Goal: Communication & Community: Connect with others

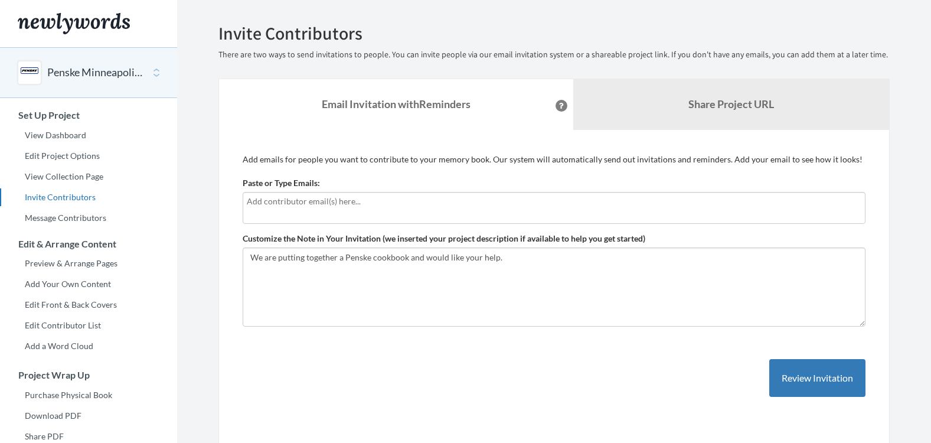
click at [283, 198] on input "text" at bounding box center [554, 201] width 615 height 13
type input "d"
click at [263, 212] on div at bounding box center [554, 208] width 623 height 32
click at [297, 201] on input "text" at bounding box center [554, 201] width 615 height 13
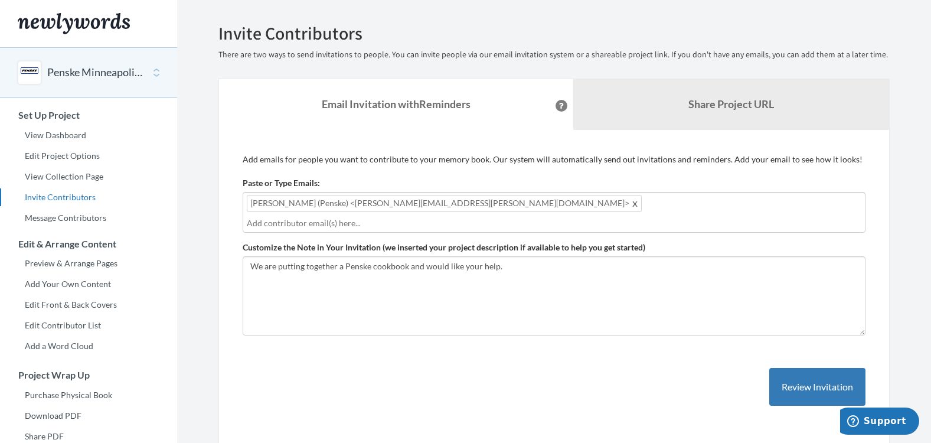
click at [598, 217] on input "text" at bounding box center [554, 223] width 615 height 13
paste input "s"
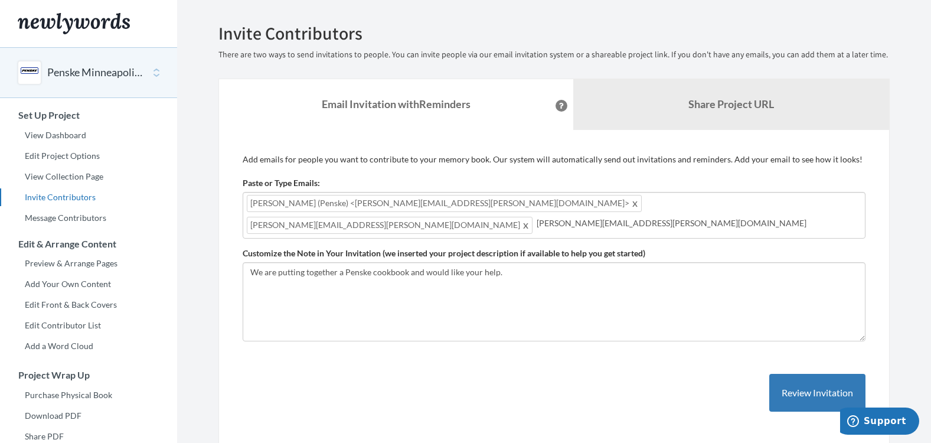
type input "[PERSON_NAME][EMAIL_ADDRESS][PERSON_NAME][DOMAIN_NAME]"
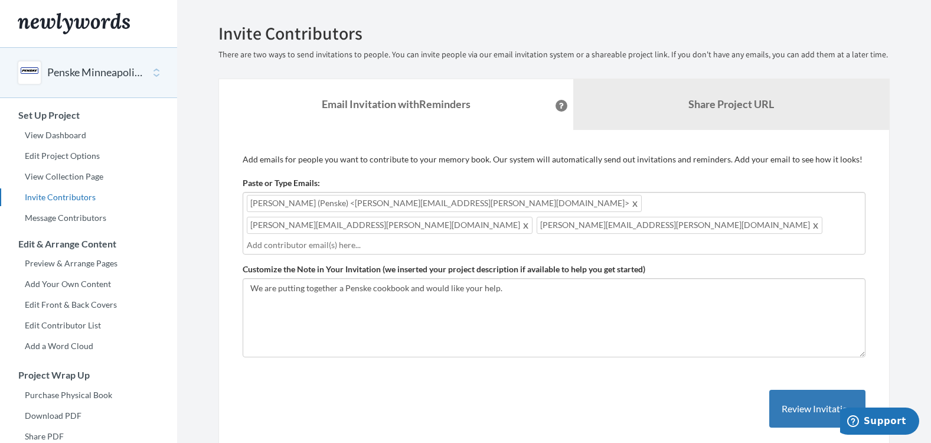
type input "s"
type input "[PERSON_NAME][EMAIL_ADDRESS][PERSON_NAME][DOMAIN_NAME]"
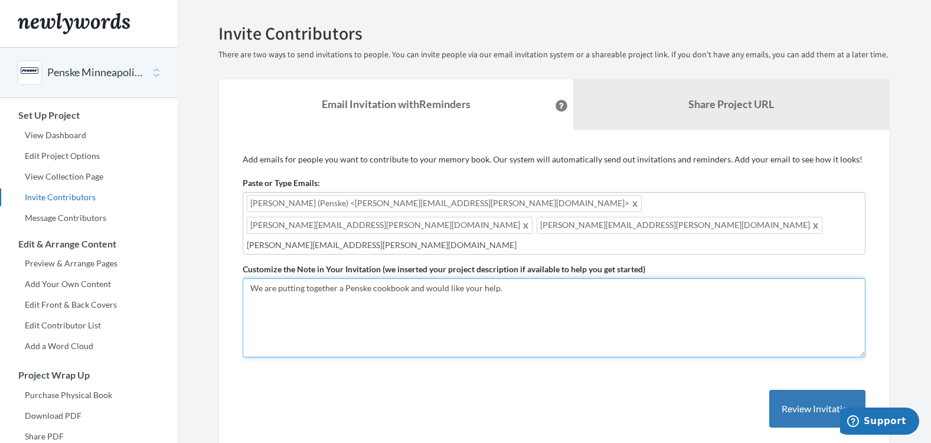
click at [291, 278] on textarea "We are putting together a Penske cookbook and would like your help." at bounding box center [554, 317] width 623 height 79
type textarea "We are putting together a Penske cookbook and would like your help."
click at [549, 278] on textarea "We are putting together a Penske cookbook and would like your help." at bounding box center [554, 317] width 623 height 79
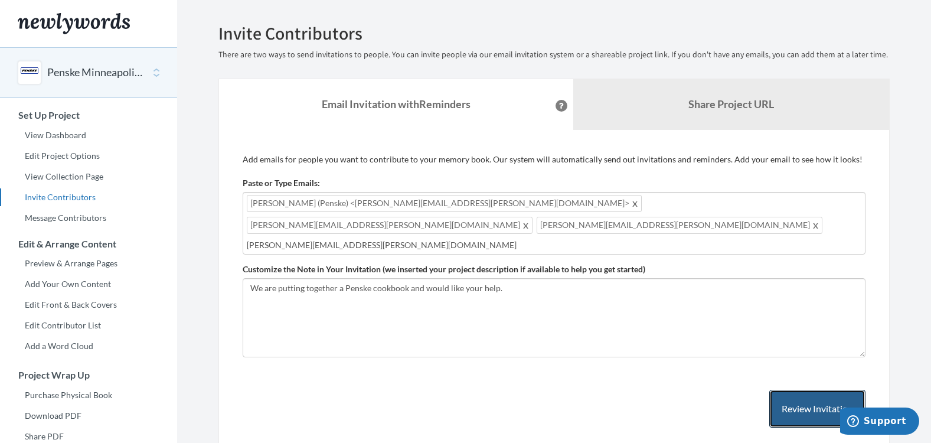
click at [819, 390] on button "Review Invitation" at bounding box center [817, 409] width 96 height 38
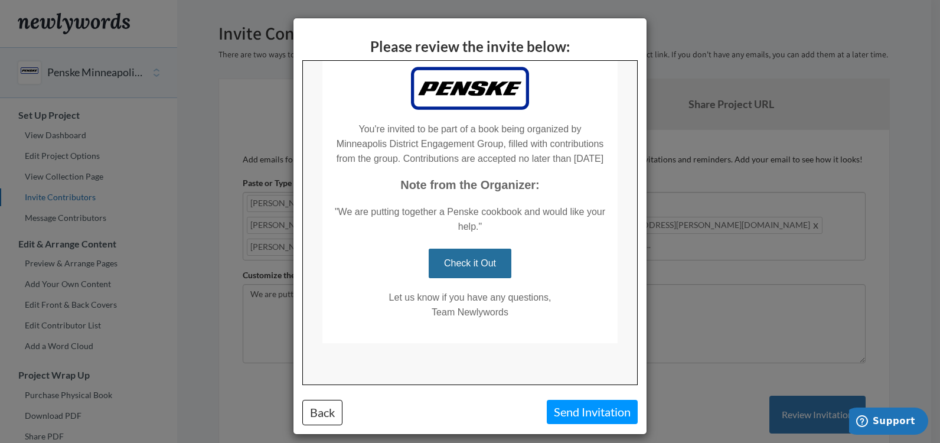
scroll to position [80, 0]
click at [580, 405] on button "Send Invitation" at bounding box center [592, 412] width 91 height 24
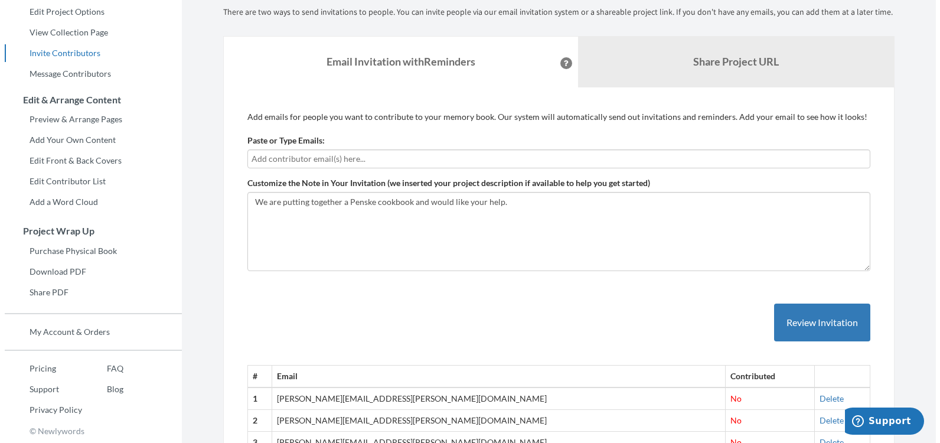
scroll to position [249, 0]
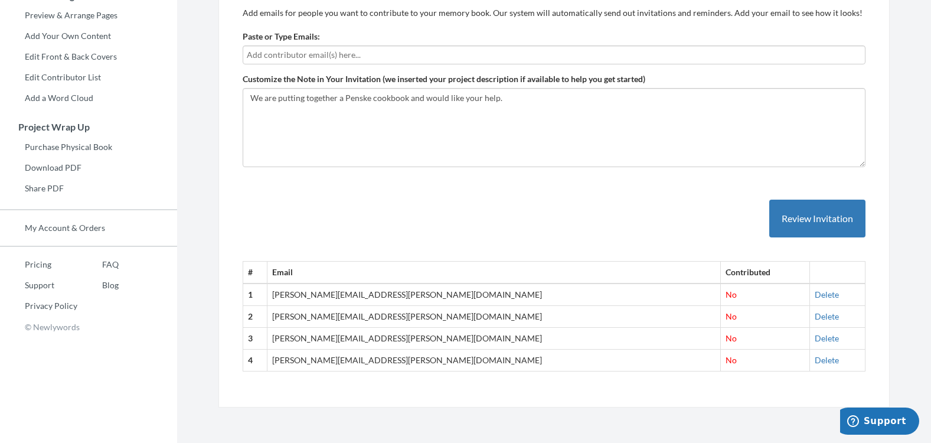
click at [296, 54] on input "text" at bounding box center [554, 54] width 615 height 13
type input "[PERSON_NAME][EMAIL_ADDRESS][PERSON_NAME][DOMAIN_NAME]"
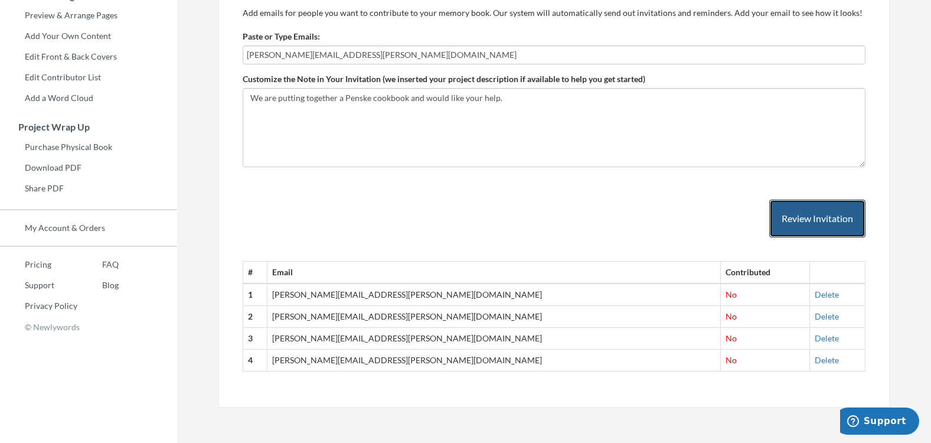
click at [803, 216] on button "Review Invitation" at bounding box center [817, 219] width 96 height 38
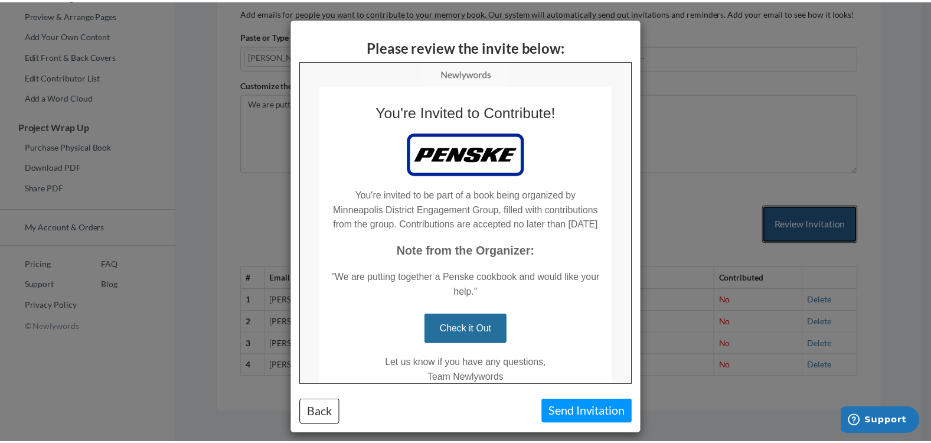
scroll to position [0, 0]
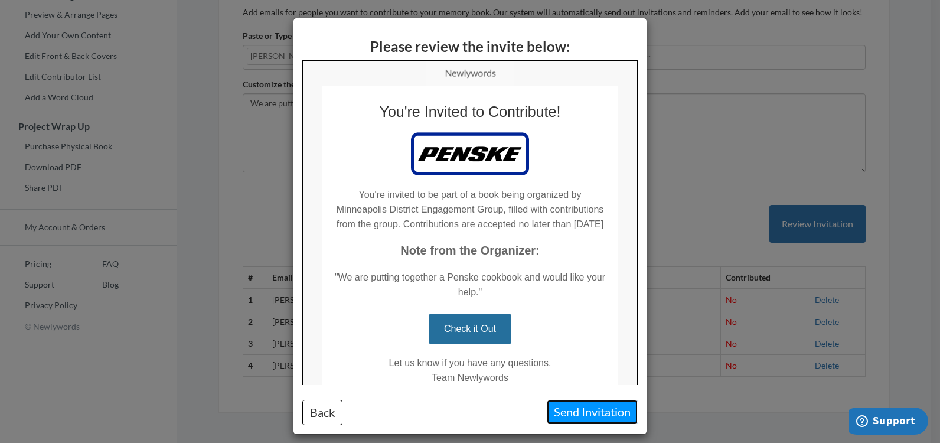
click at [597, 406] on button "Send Invitation" at bounding box center [592, 412] width 91 height 24
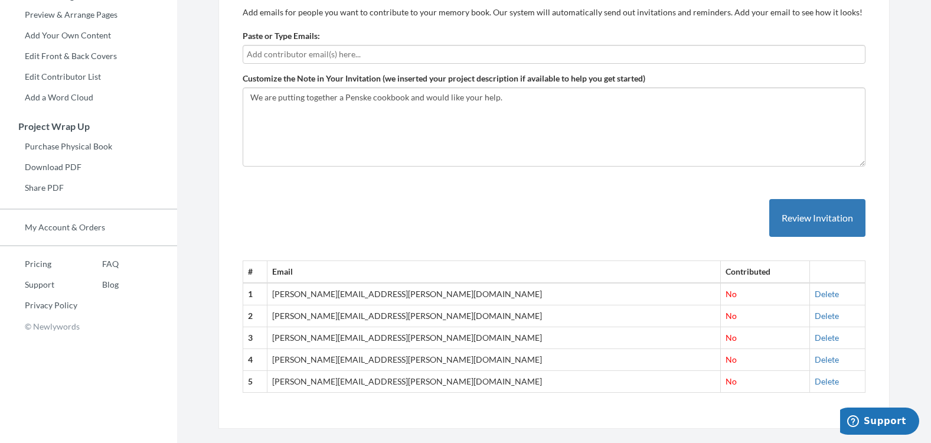
click at [568, 187] on div "# Email Contributed 1 [PERSON_NAME][EMAIL_ADDRESS][PERSON_NAME][DOMAIN_NAME] No…" at bounding box center [554, 284] width 623 height 218
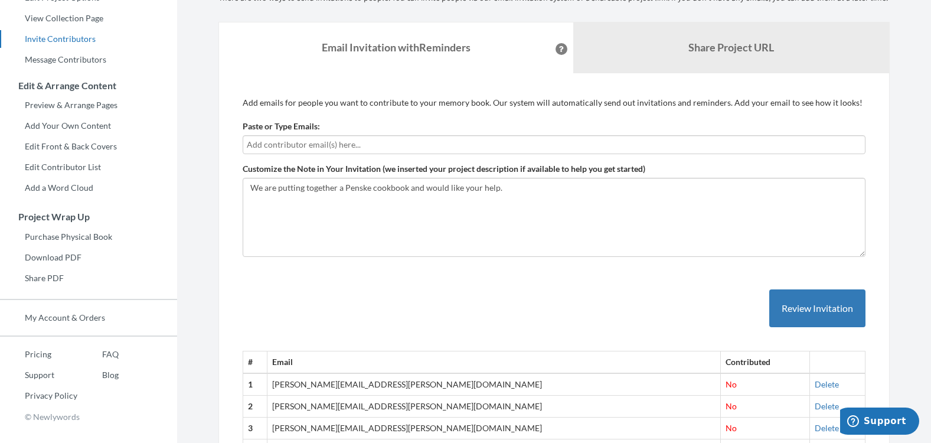
scroll to position [71, 0]
